Goal: Task Accomplishment & Management: Manage account settings

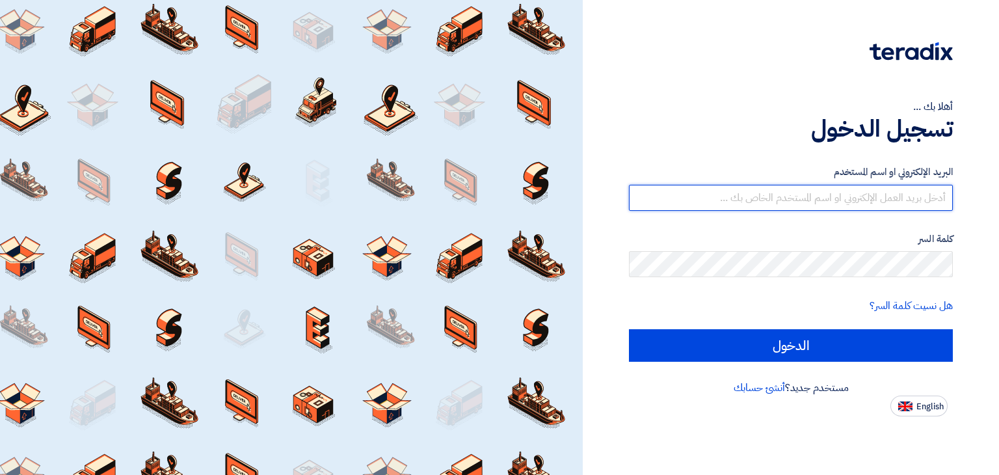
click at [737, 196] on input "text" at bounding box center [791, 198] width 324 height 26
click at [809, 202] on input "text" at bounding box center [791, 198] width 324 height 26
type input "[EMAIL_ADDRESS][DOMAIN_NAME]"
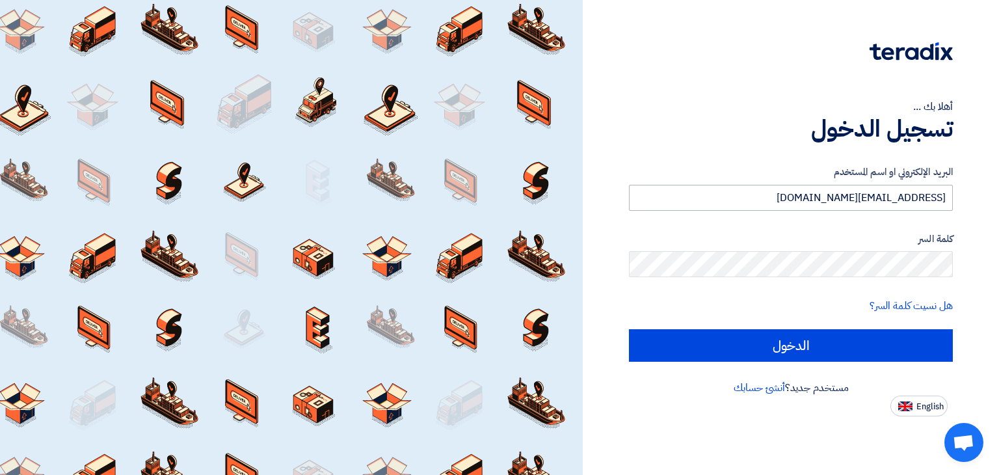
click at [629, 329] on input "الدخول" at bounding box center [791, 345] width 324 height 33
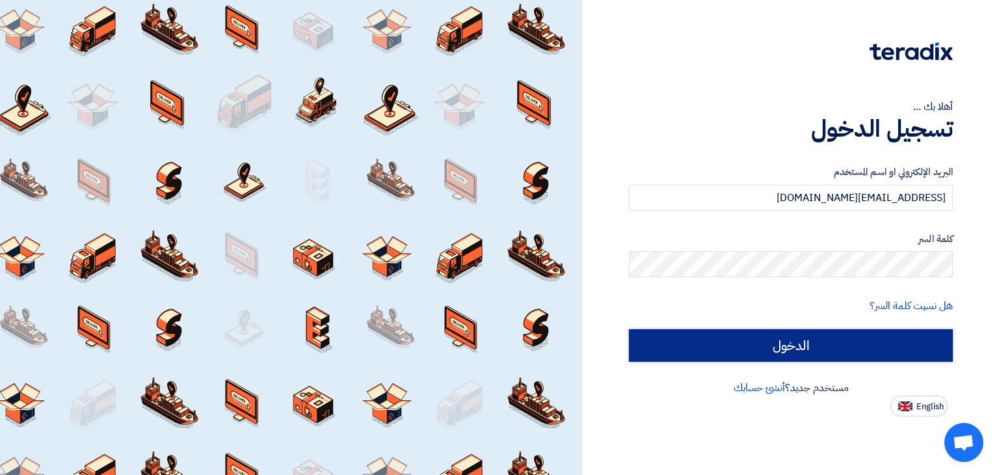
click at [824, 343] on input "الدخول" at bounding box center [791, 345] width 324 height 33
